Goal: Find specific page/section: Find specific page/section

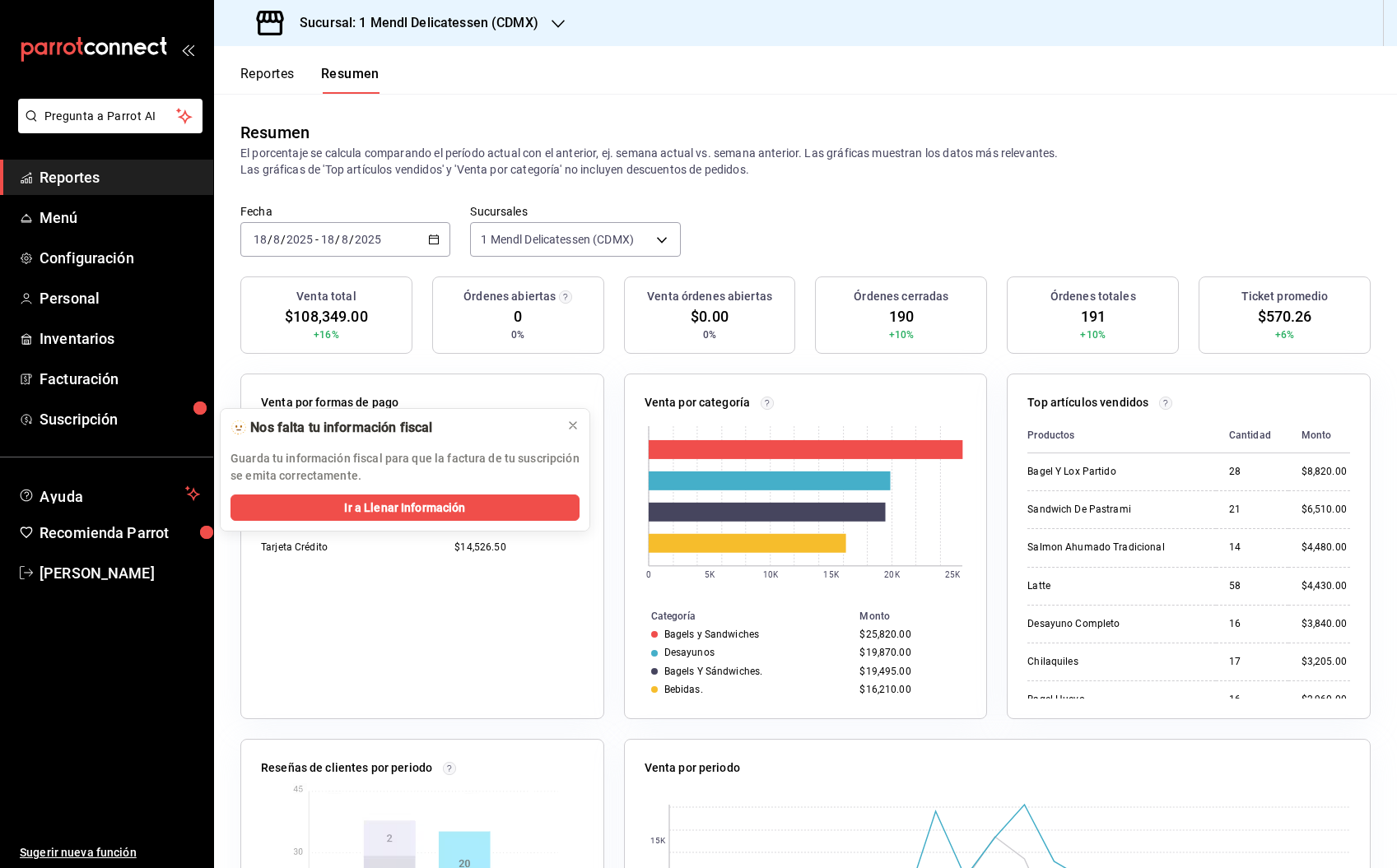
click at [275, 74] on button "Reportes" at bounding box center [267, 79] width 54 height 28
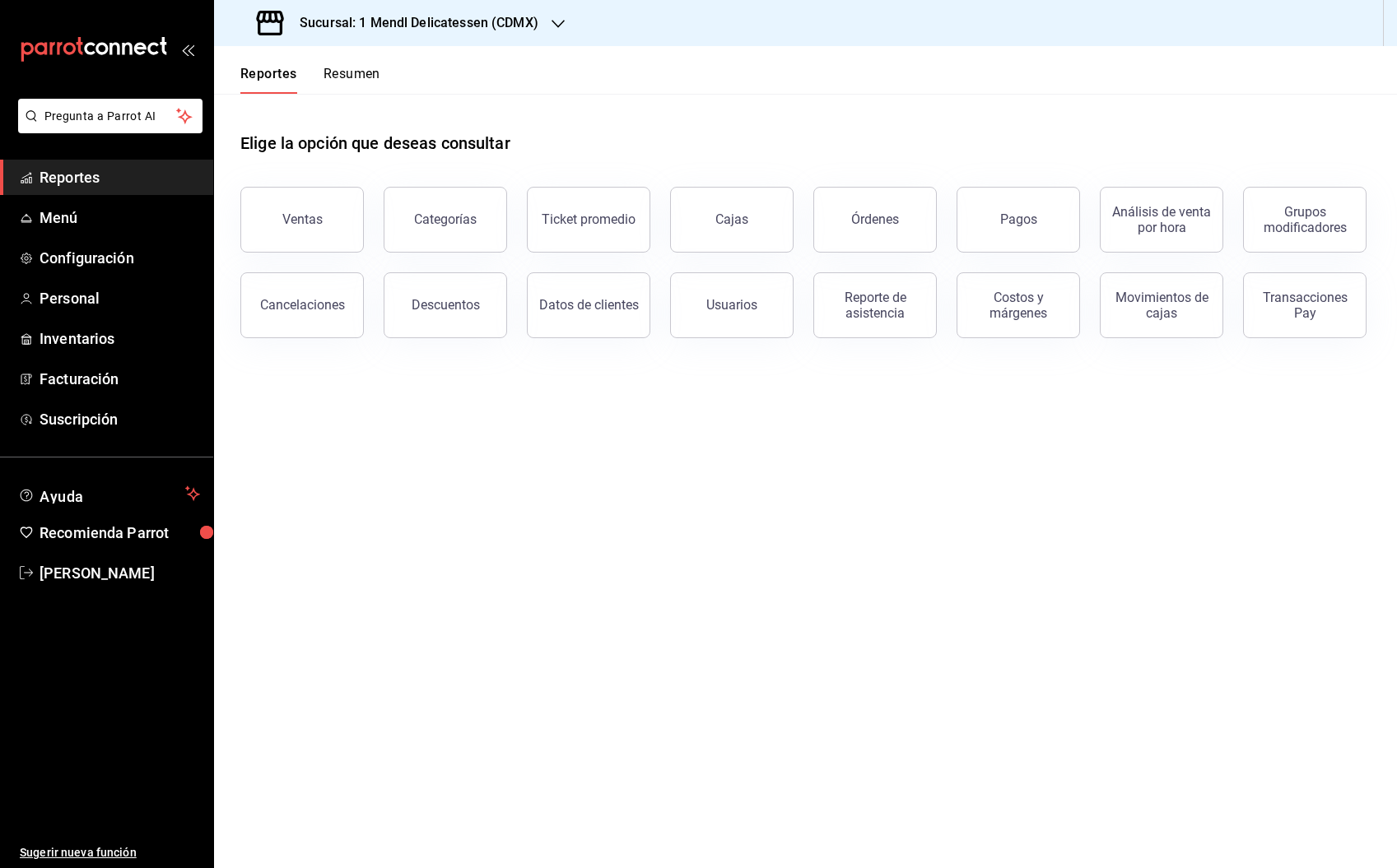
click at [749, 220] on button "Cajas" at bounding box center [732, 219] width 123 height 65
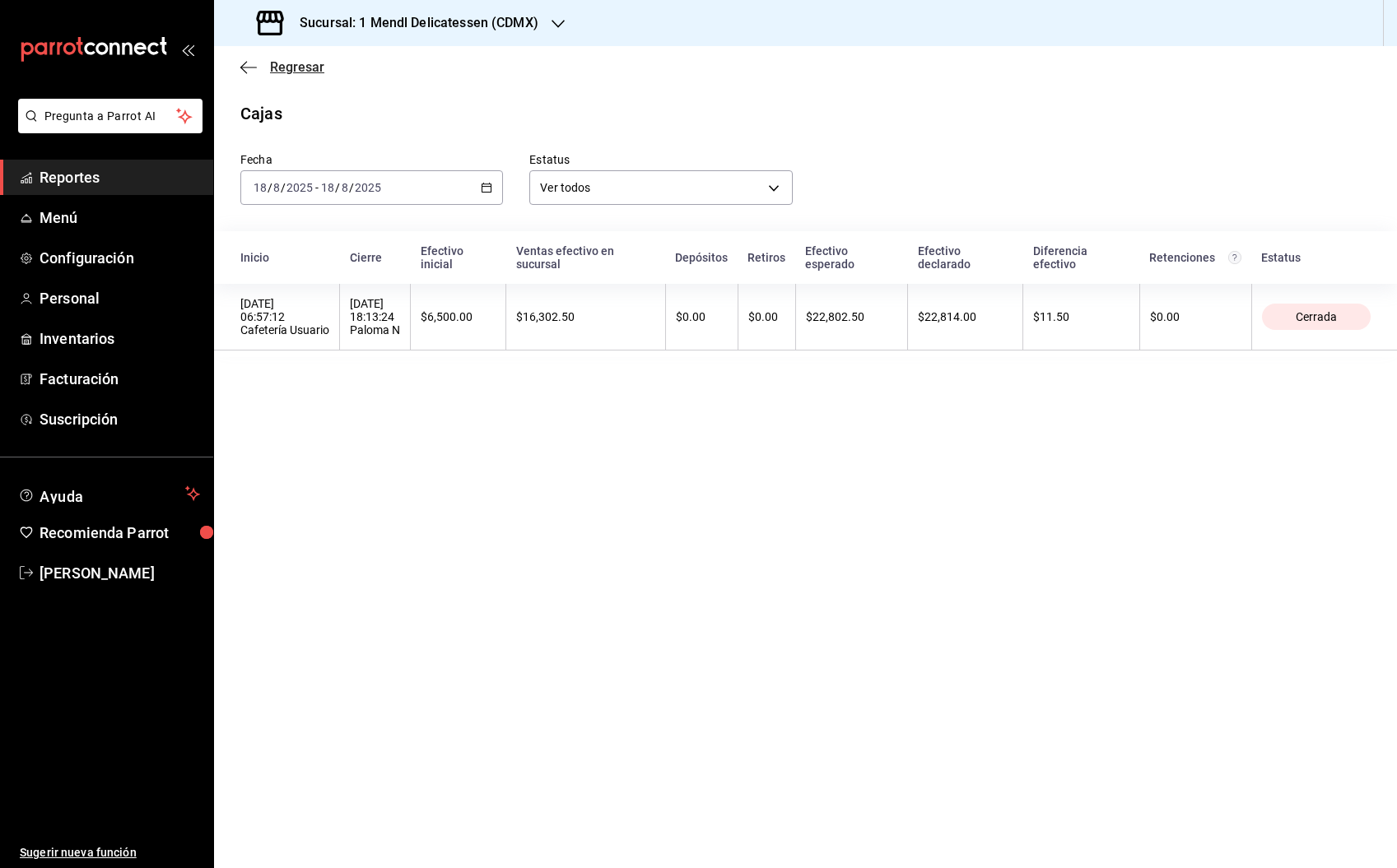
click at [300, 71] on span "Regresar" at bounding box center [297, 66] width 54 height 15
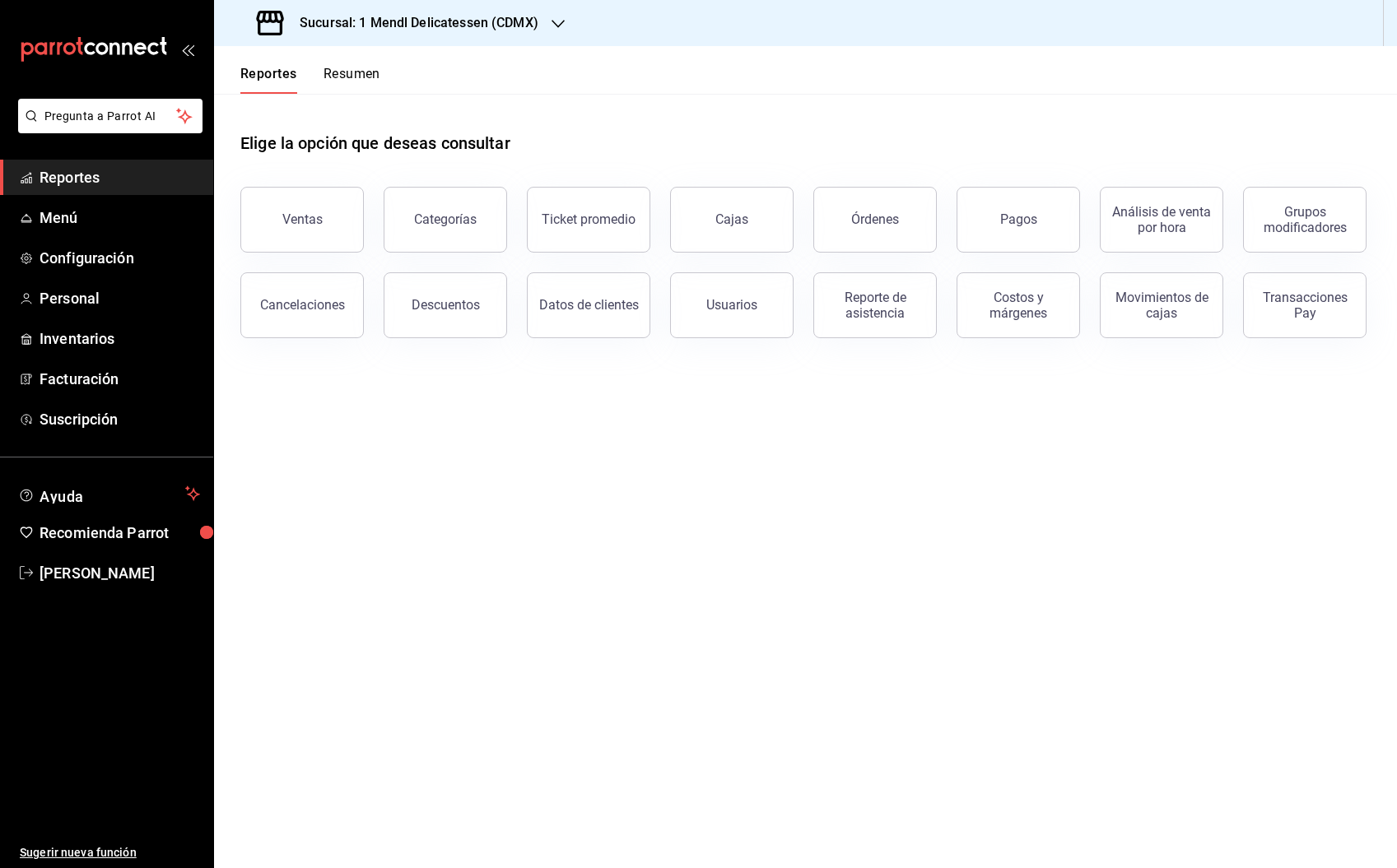
drag, startPoint x: 1035, startPoint y: 220, endPoint x: 1028, endPoint y: 219, distance: 7.1
click at [1035, 220] on button "Pagos" at bounding box center [1018, 219] width 123 height 65
